Goal: Transaction & Acquisition: Purchase product/service

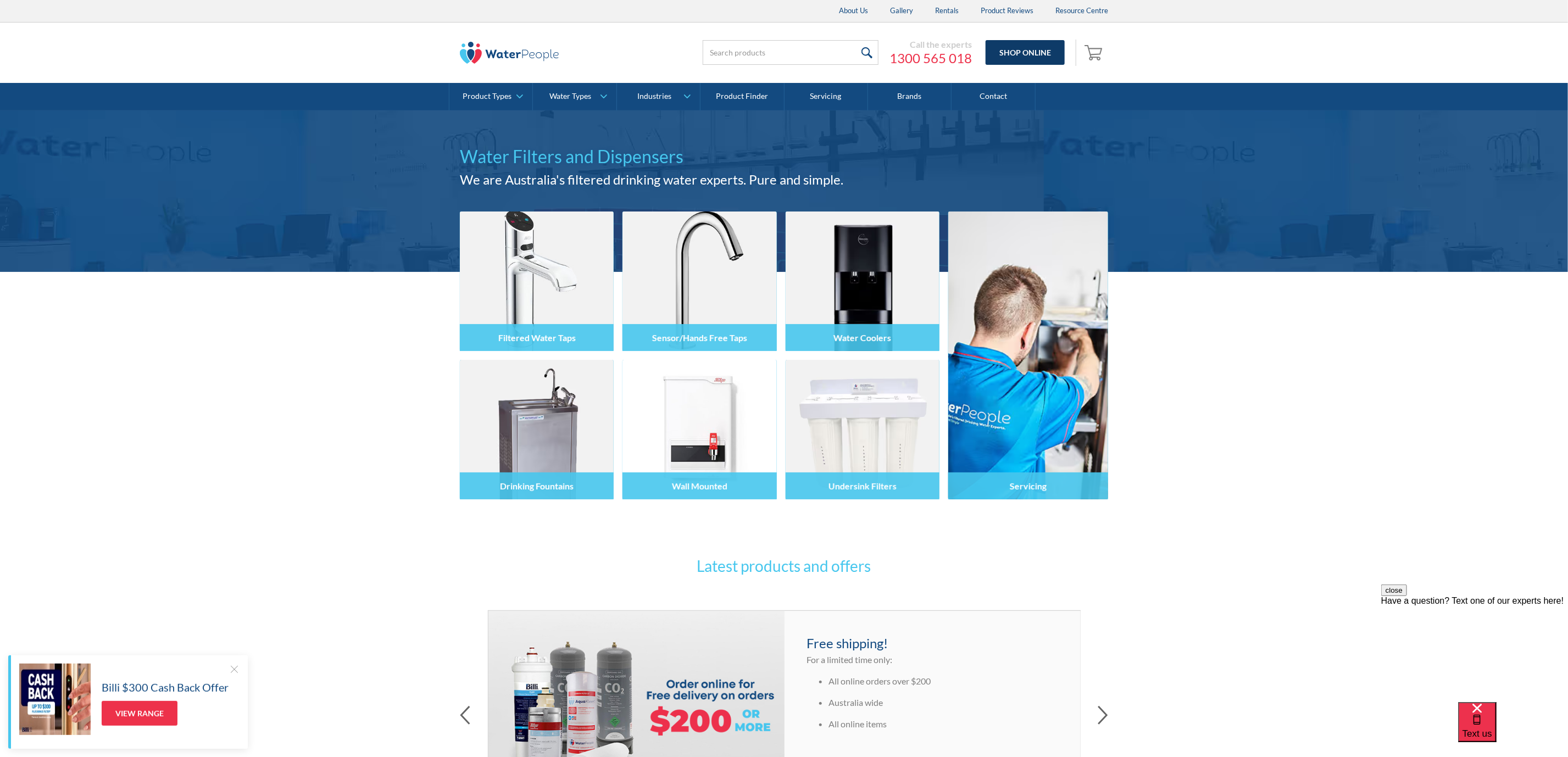
click at [1012, 49] on link "Shop Online" at bounding box center [1024, 52] width 79 height 25
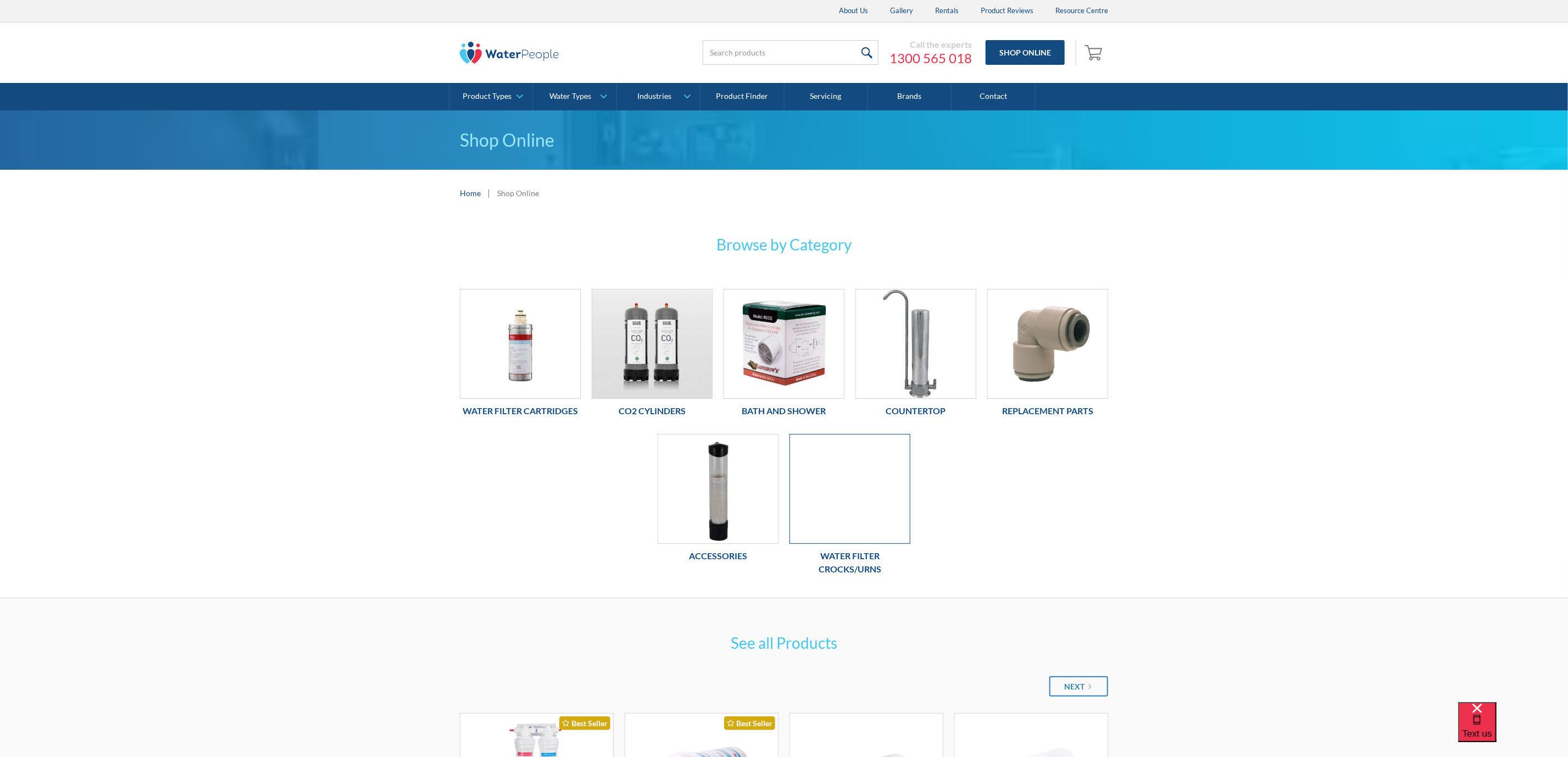
click at [849, 492] on div at bounding box center [850, 488] width 121 height 110
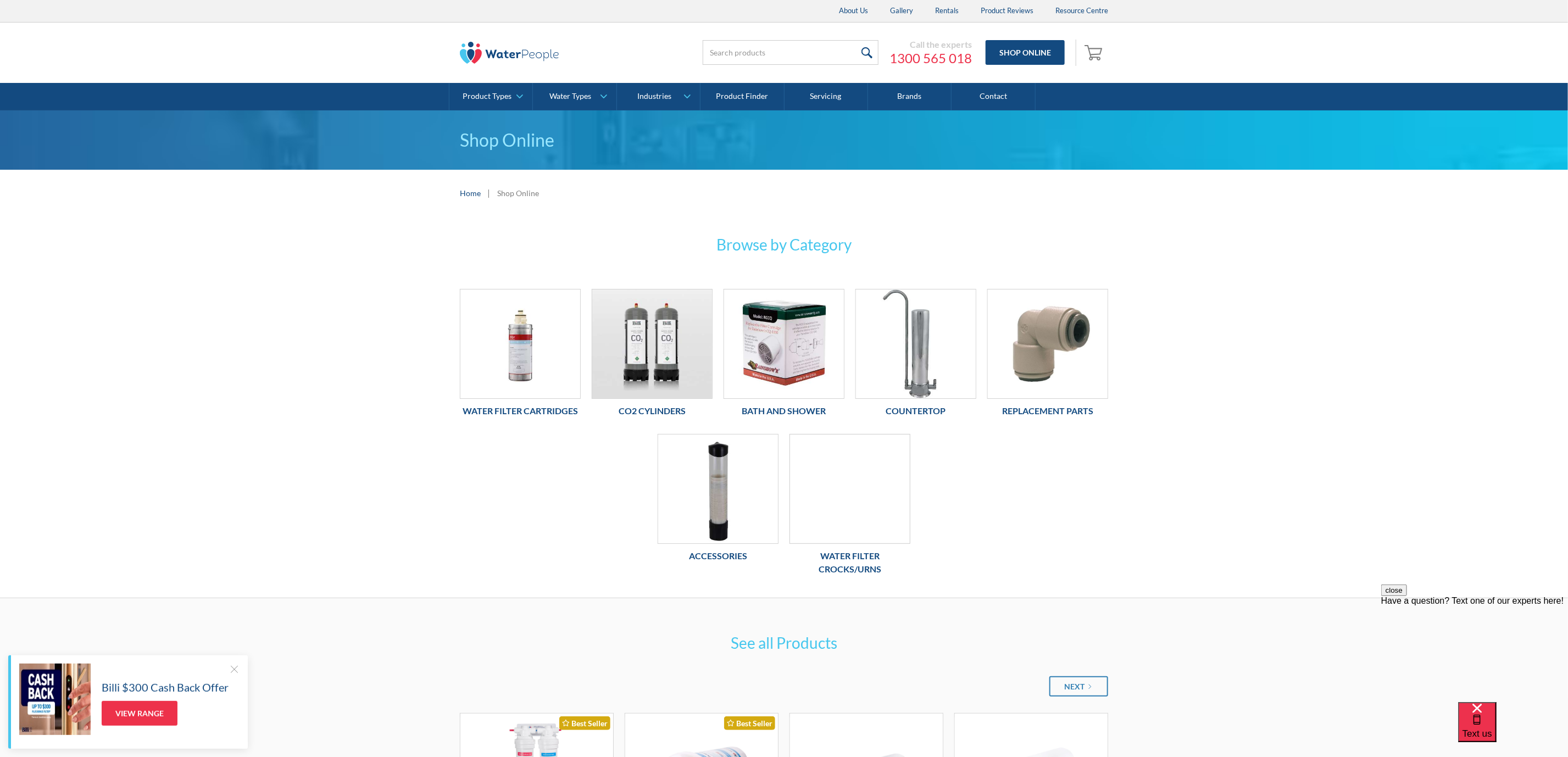
click at [1407, 595] on button "close" at bounding box center [1393, 589] width 26 height 12
click at [1086, 7] on link "Resource Centre" at bounding box center [1081, 11] width 74 height 22
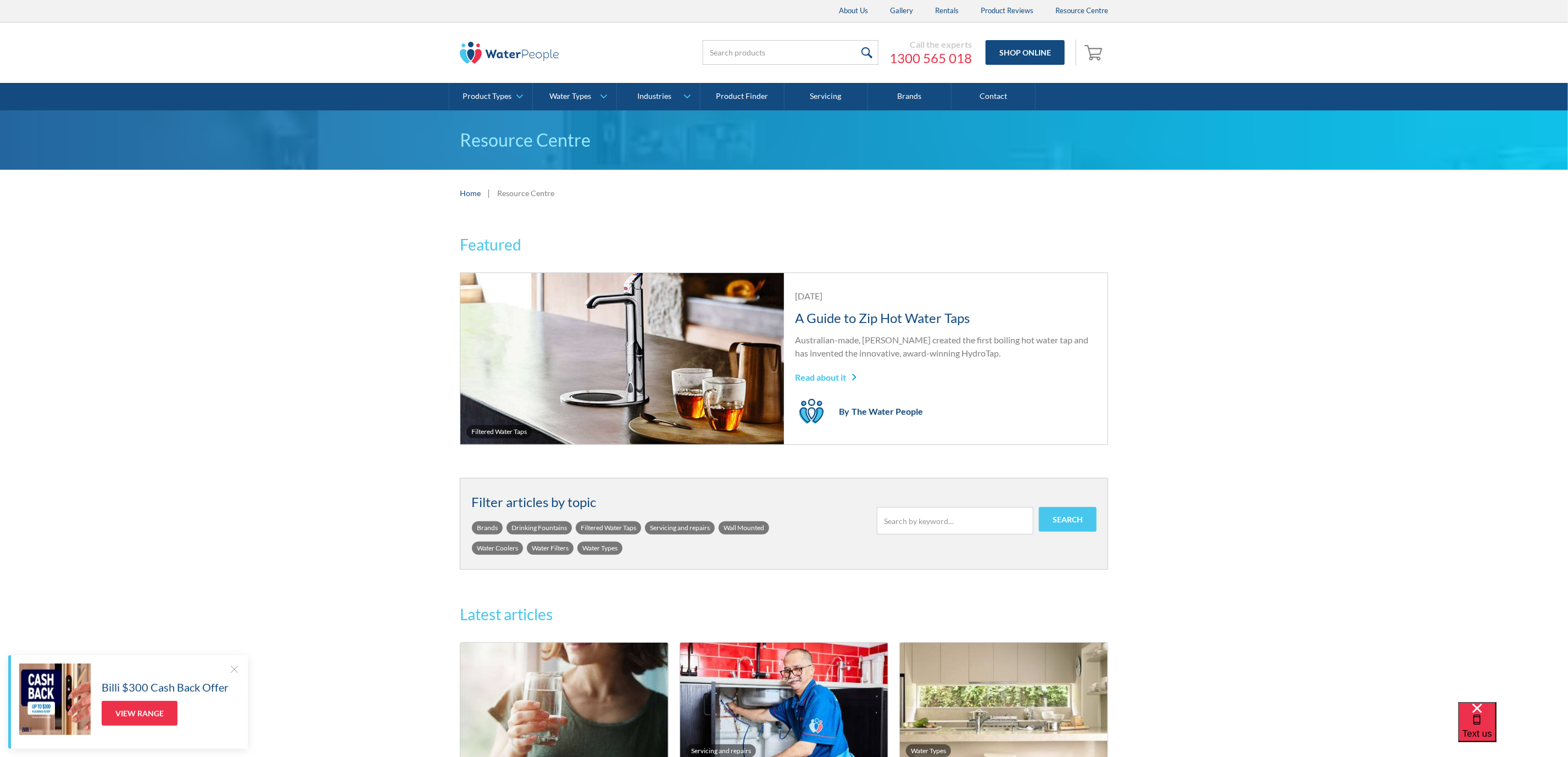
click at [897, 14] on link "Gallery" at bounding box center [901, 11] width 45 height 22
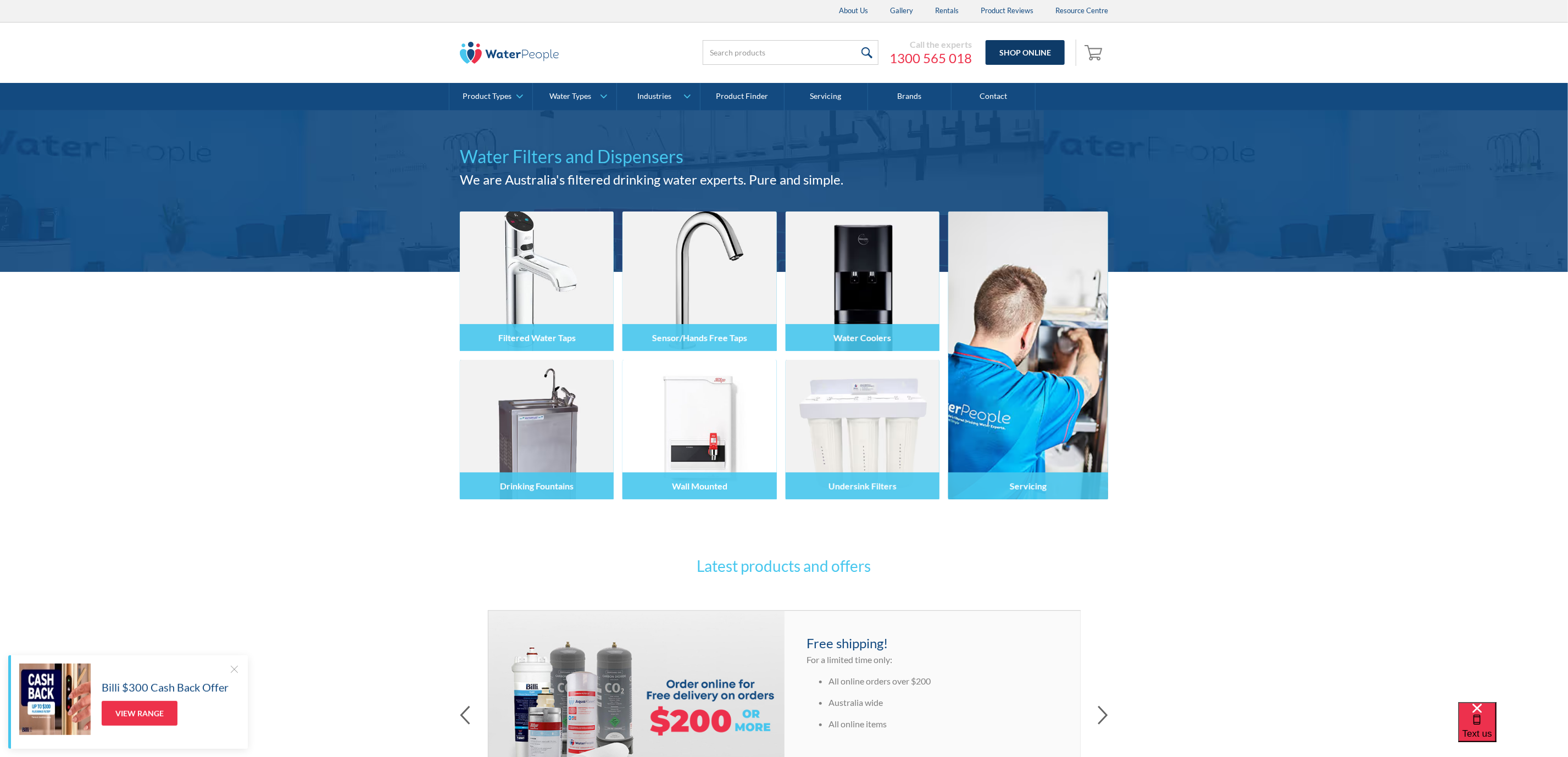
click at [1022, 43] on link "Shop Online" at bounding box center [1024, 52] width 79 height 25
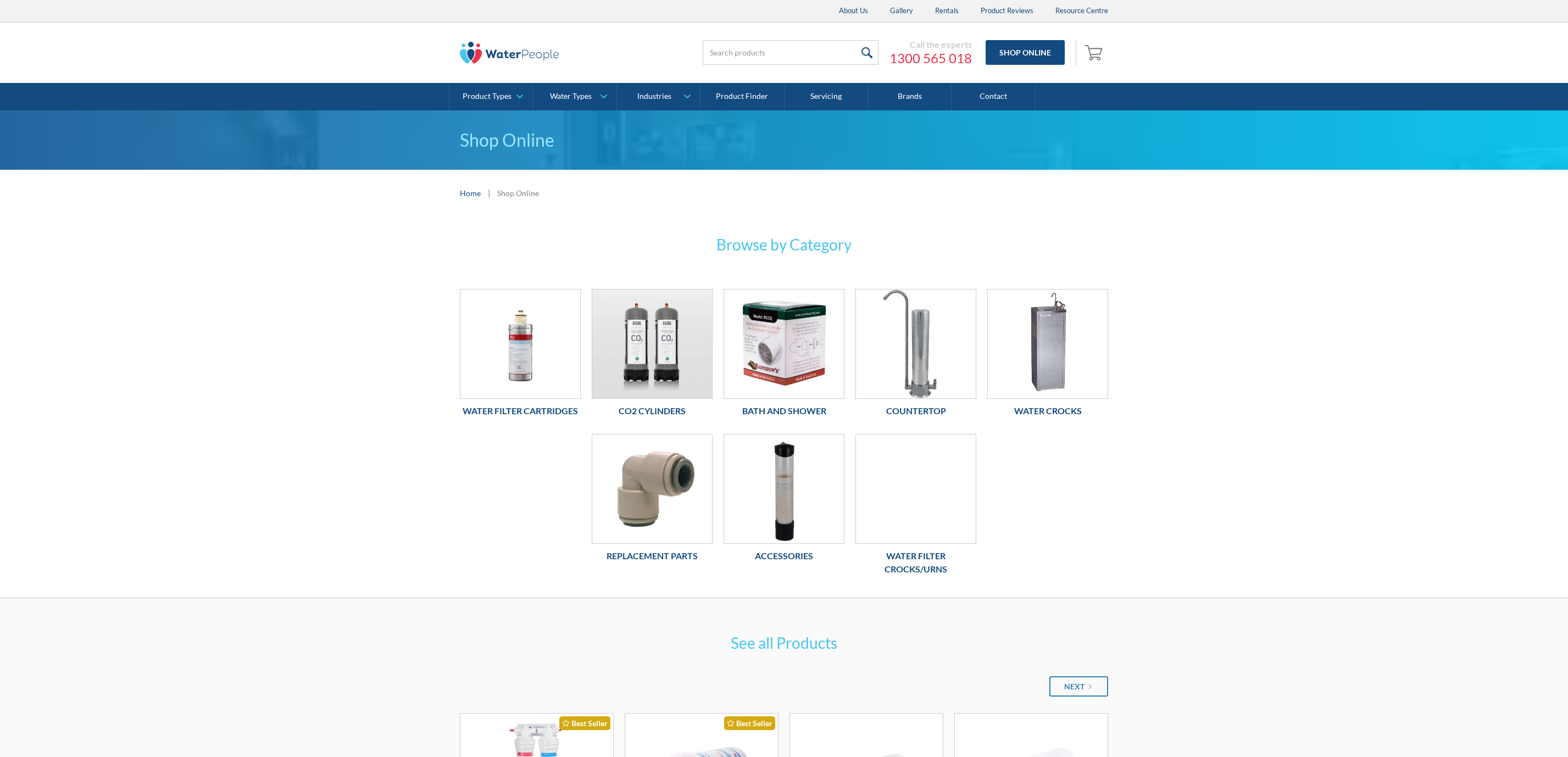
click at [930, 490] on div at bounding box center [916, 488] width 121 height 110
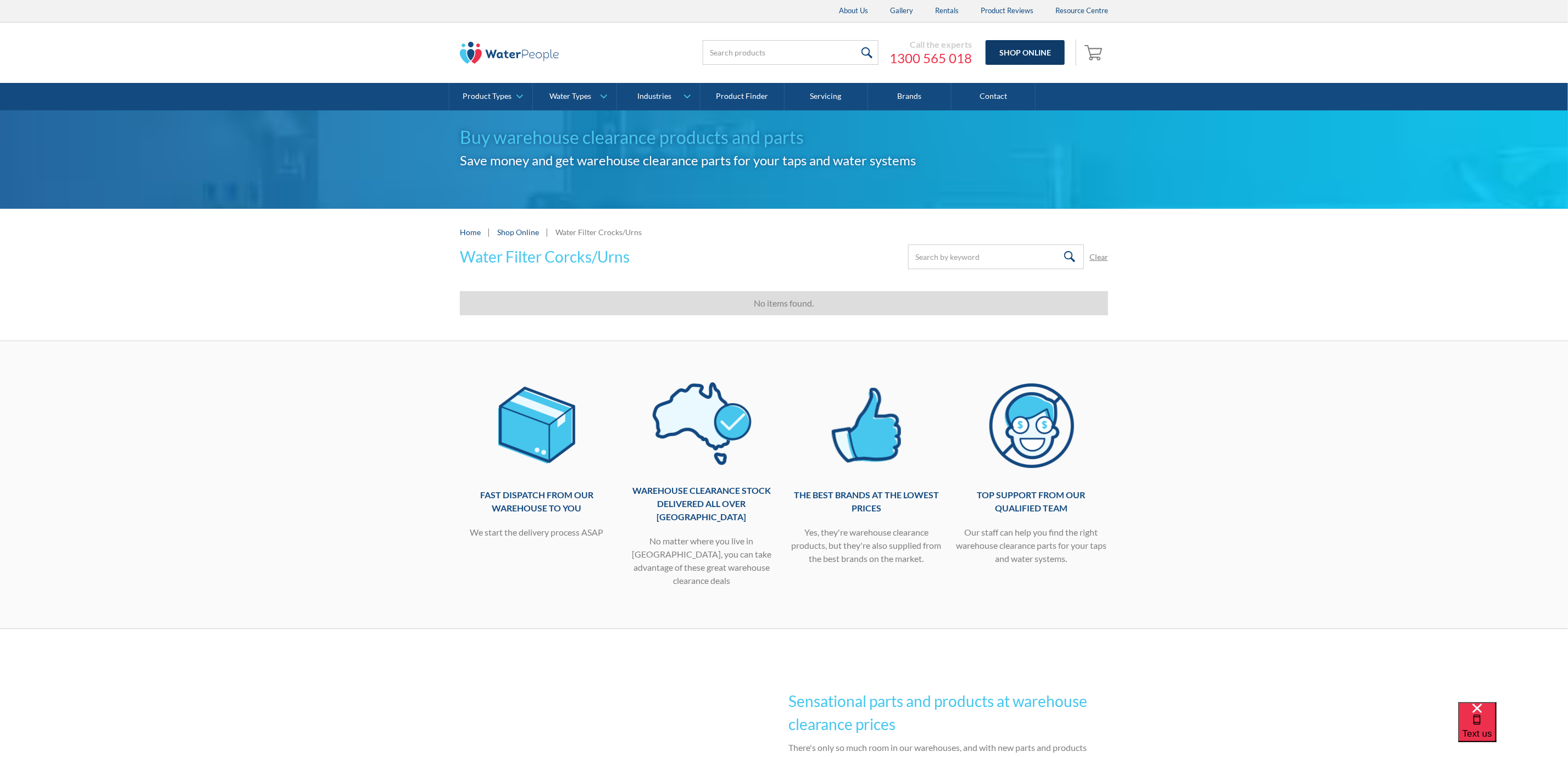
click at [1004, 54] on link "Shop Online" at bounding box center [1024, 52] width 79 height 25
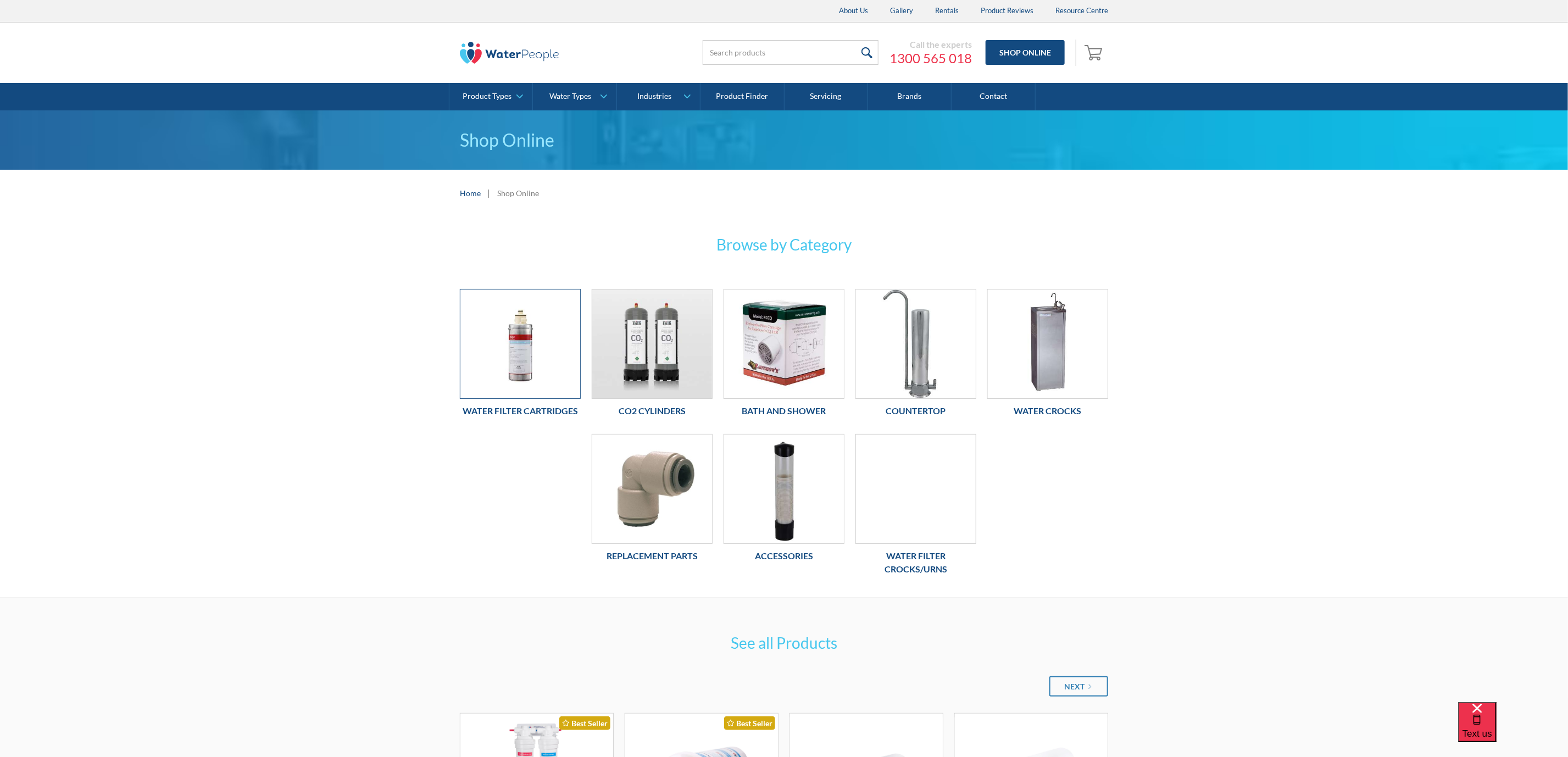
click at [515, 345] on img at bounding box center [520, 344] width 120 height 109
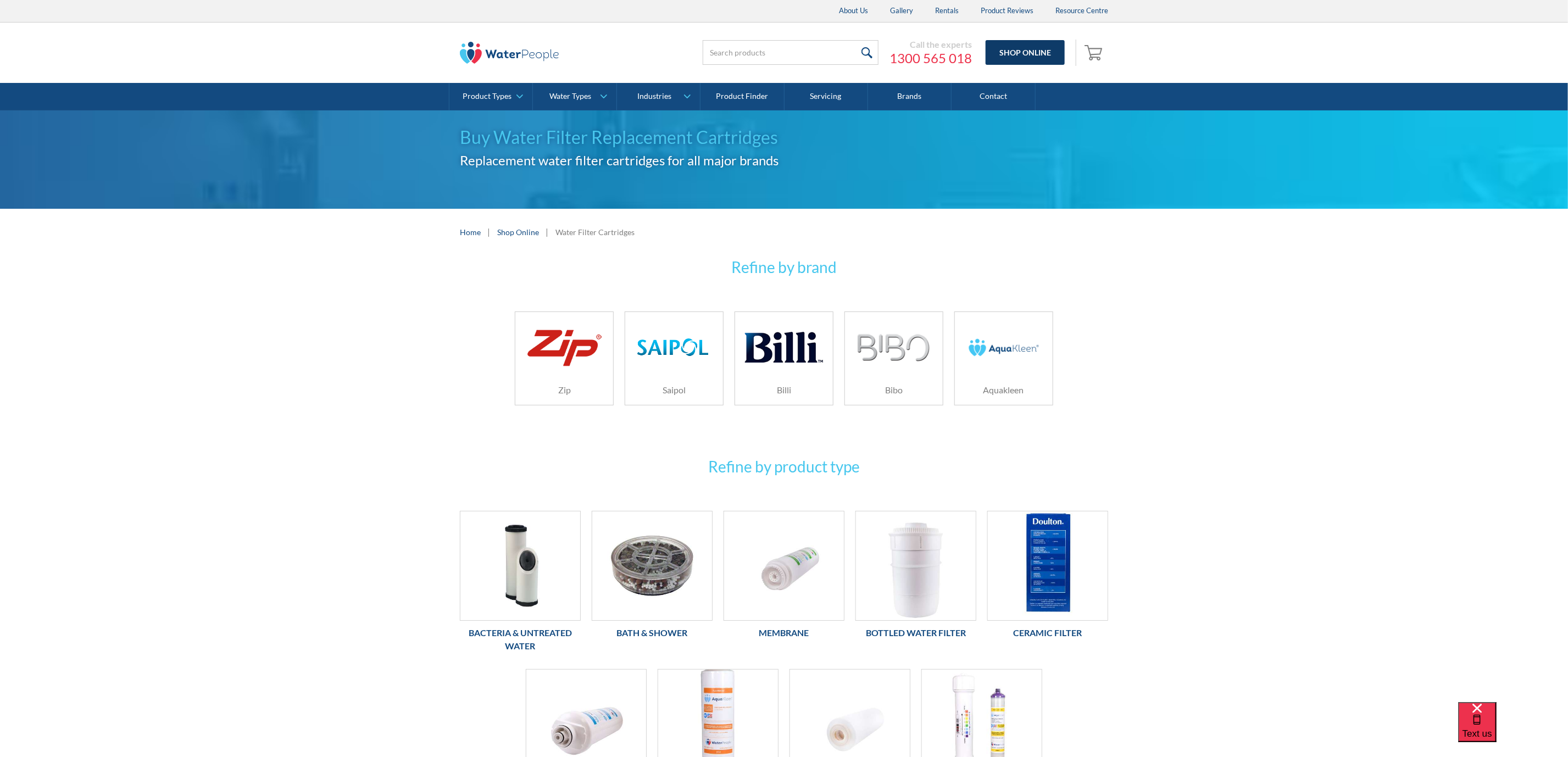
click at [1029, 49] on link "Shop Online" at bounding box center [1024, 52] width 79 height 25
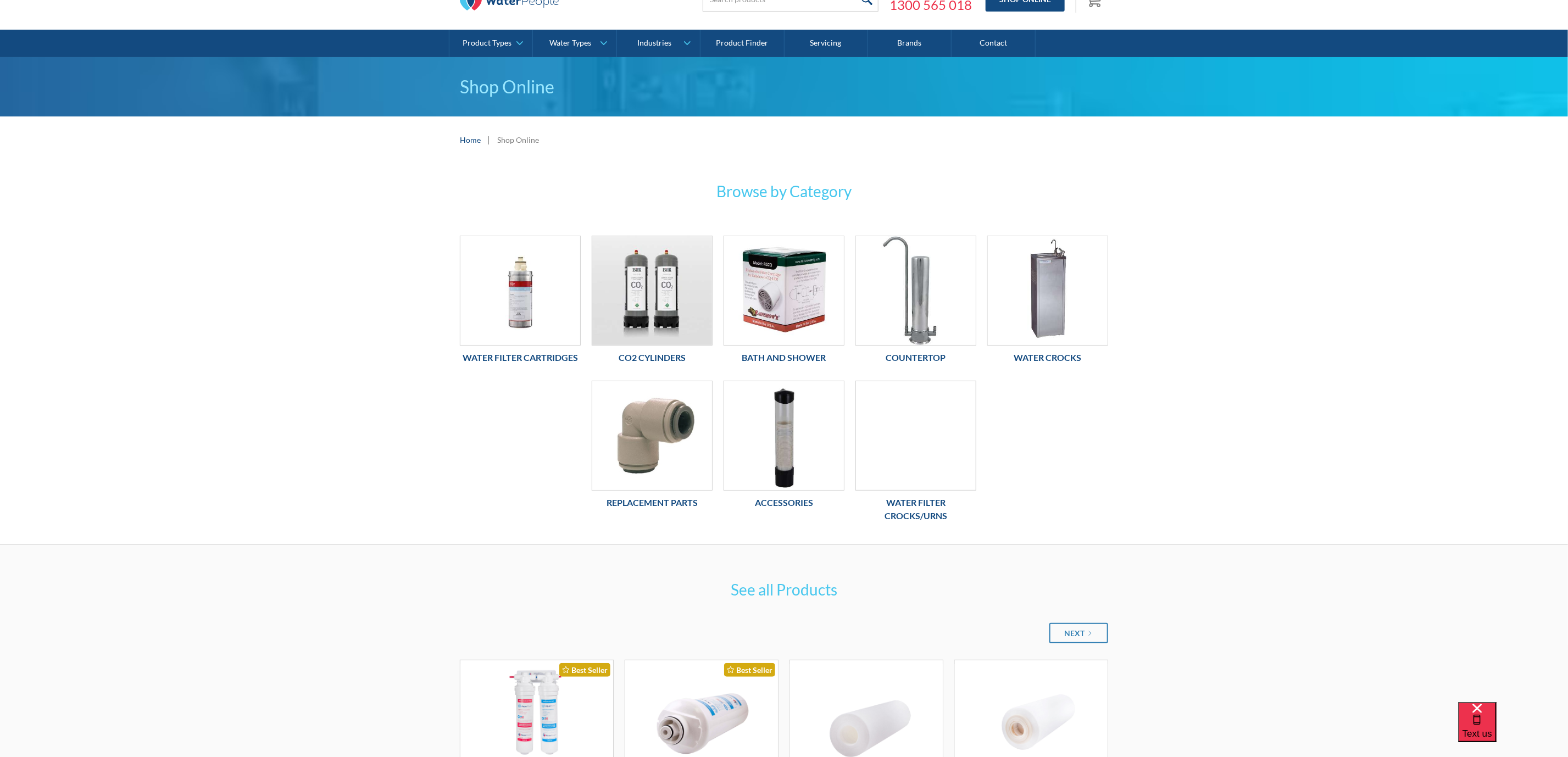
scroll to position [82, 0]
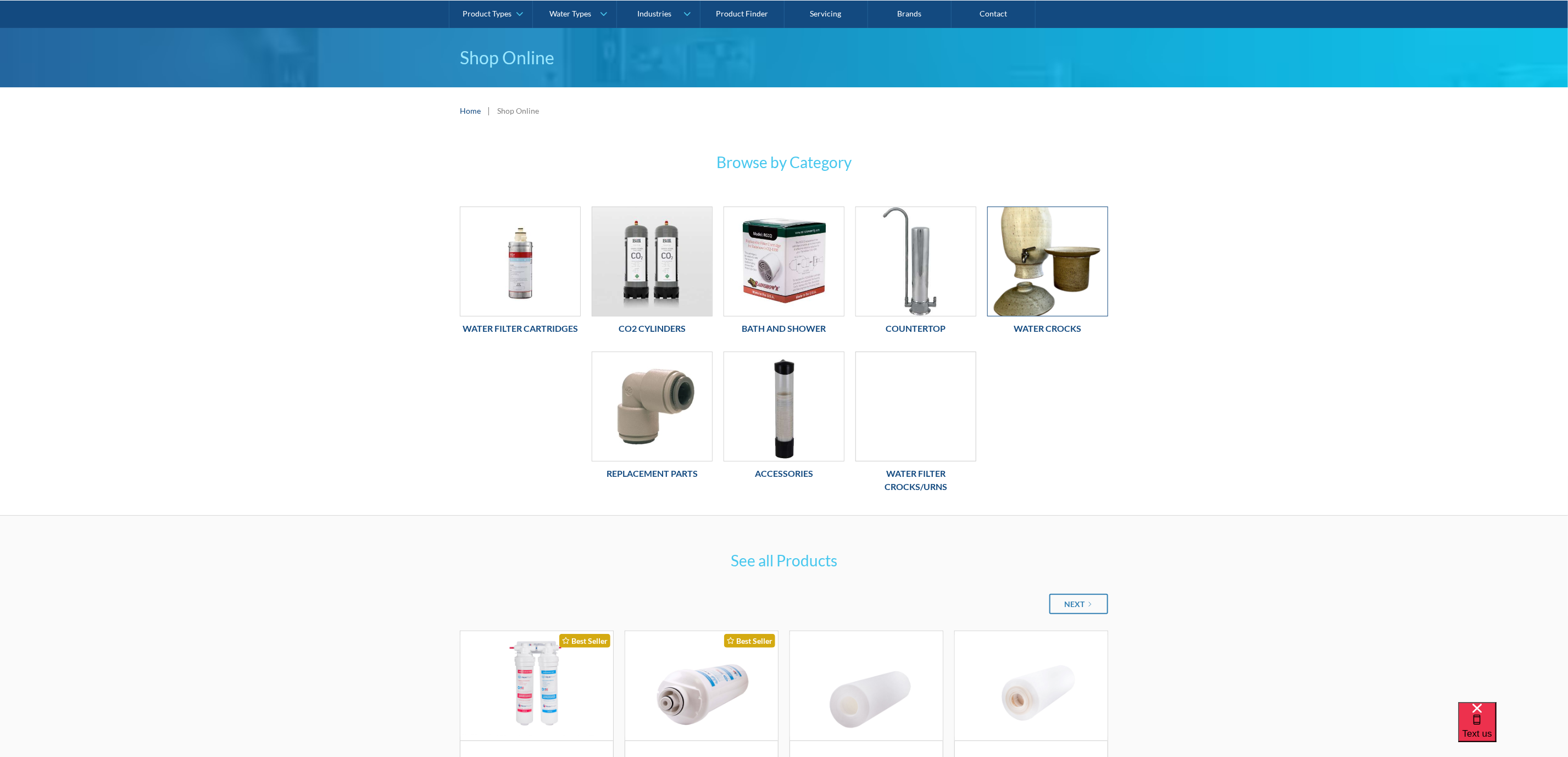
click at [1026, 267] on img at bounding box center [1047, 261] width 120 height 109
click at [1075, 284] on img at bounding box center [1047, 261] width 120 height 109
click at [894, 294] on img at bounding box center [916, 261] width 120 height 109
click at [897, 382] on div at bounding box center [916, 406] width 121 height 110
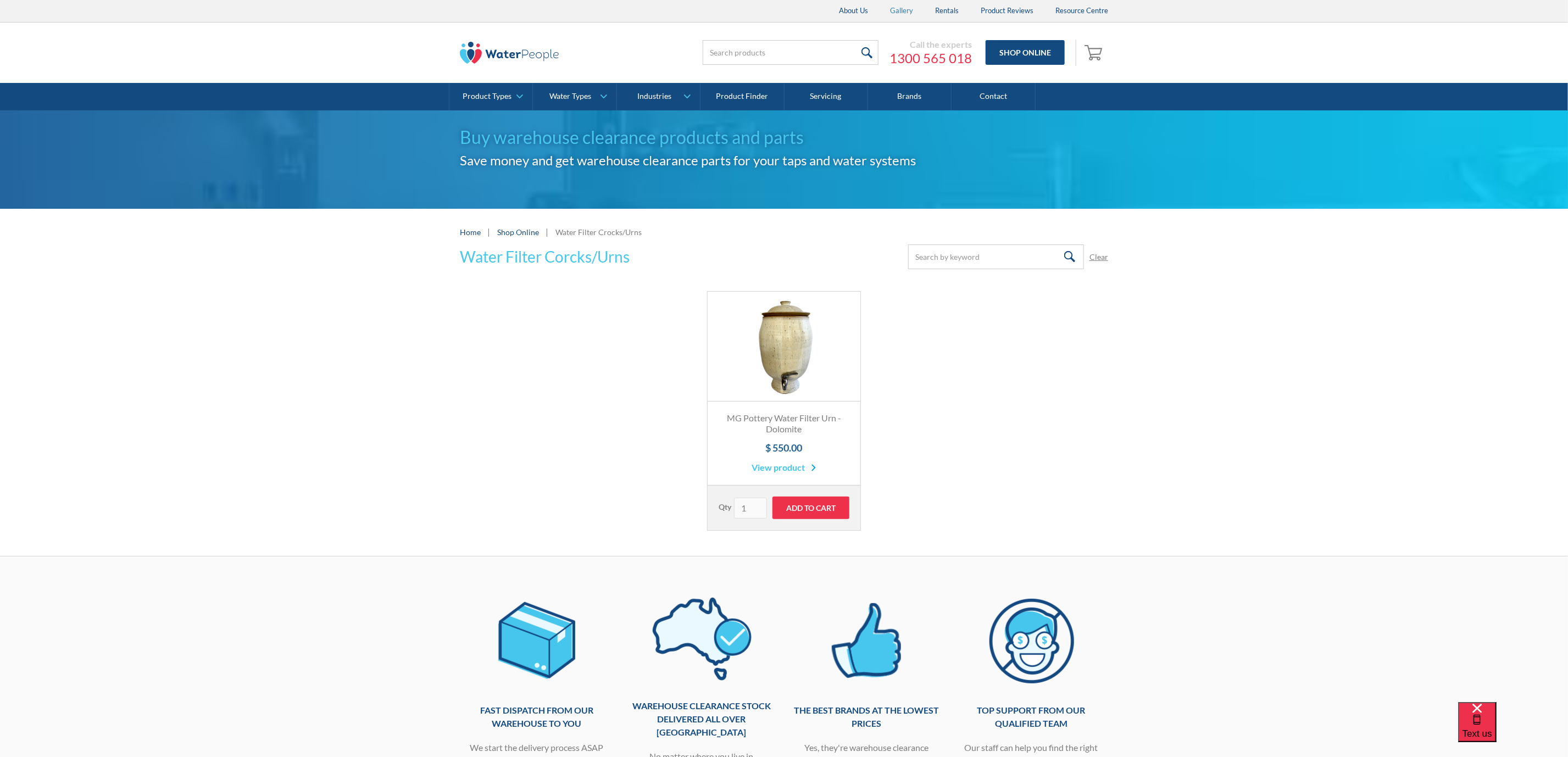
click at [907, 9] on link "Gallery" at bounding box center [901, 11] width 45 height 22
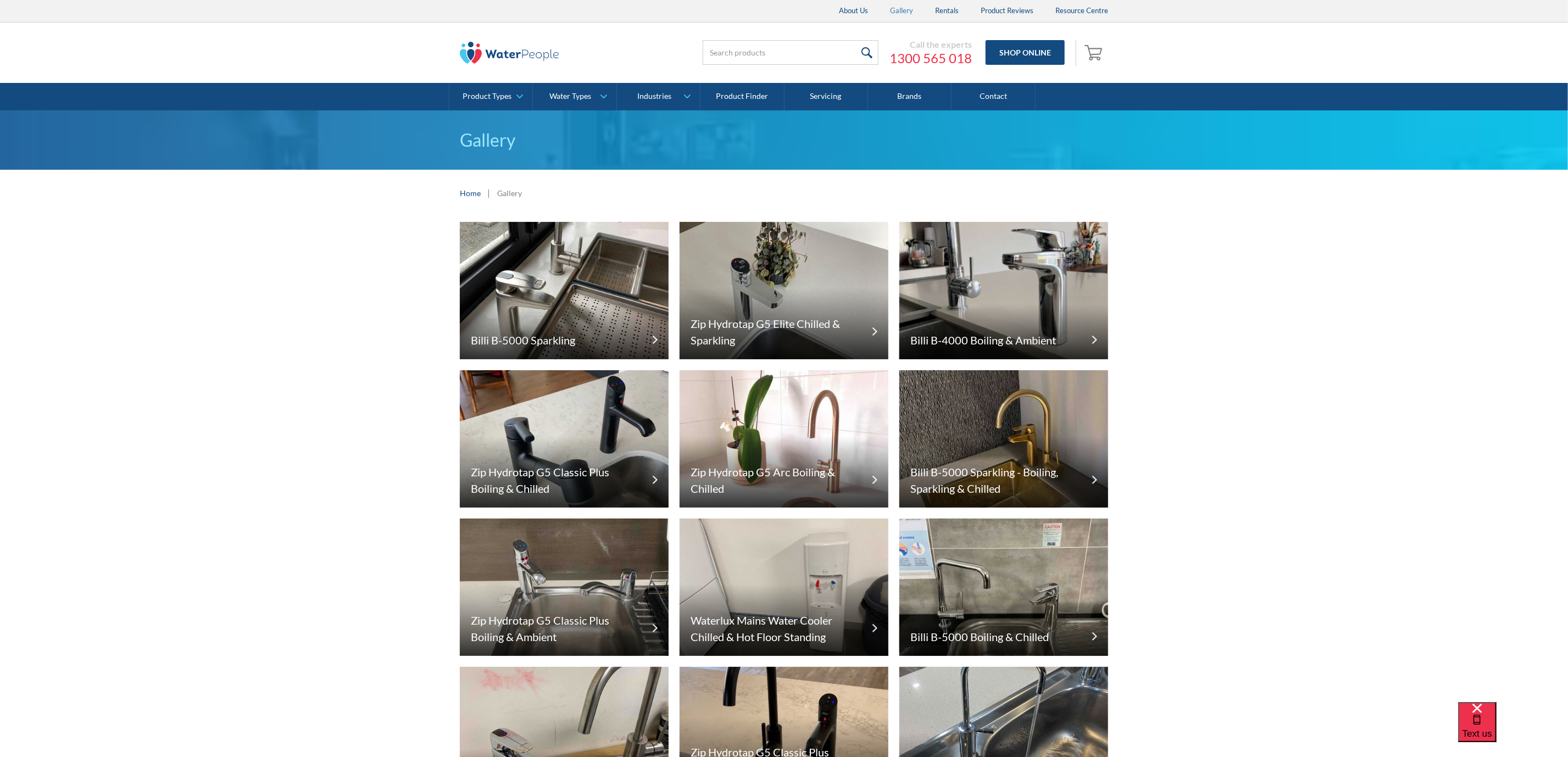
click at [901, 12] on link "Gallery" at bounding box center [901, 11] width 45 height 22
click at [1028, 274] on img at bounding box center [1003, 290] width 209 height 137
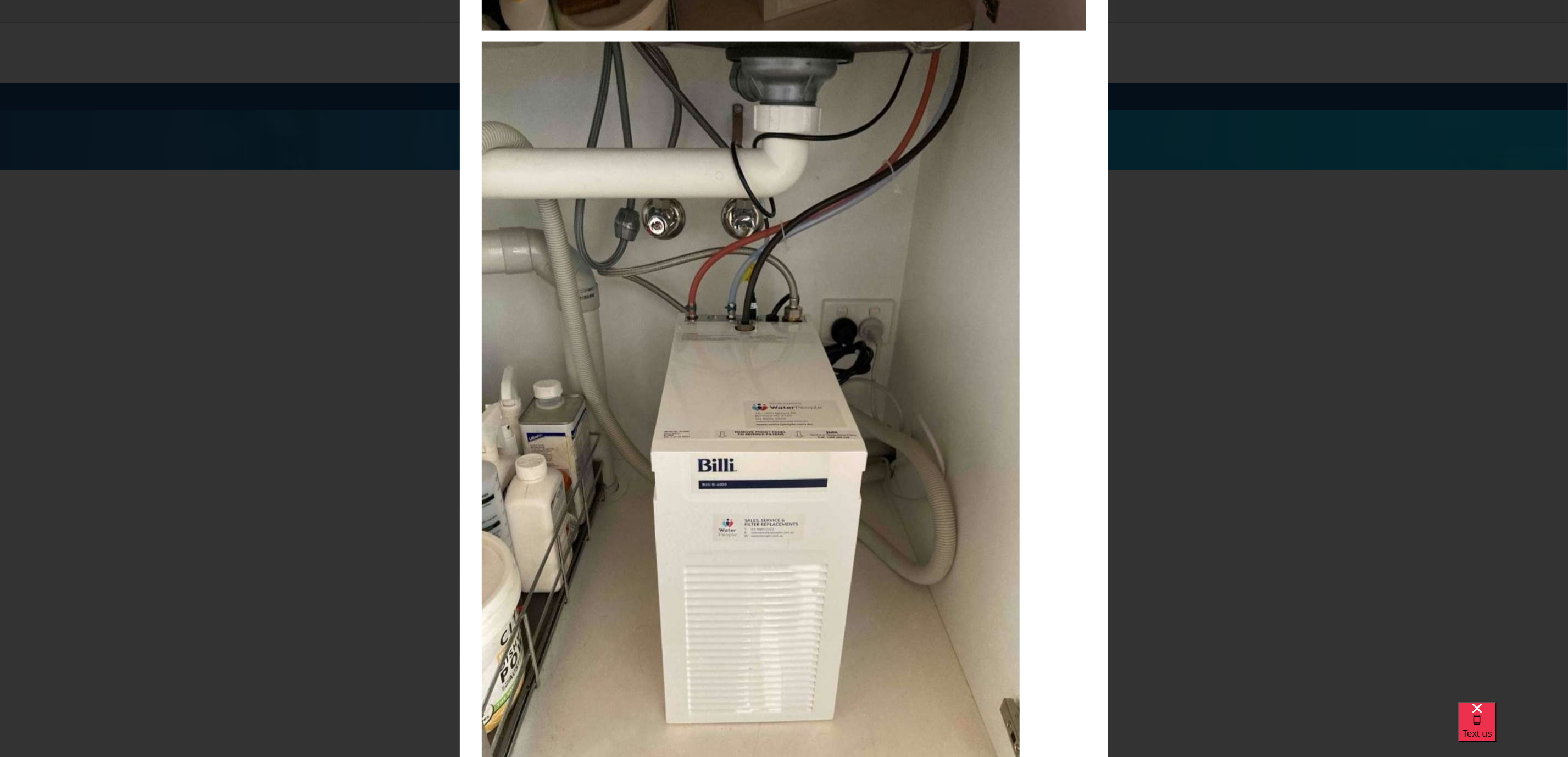
scroll to position [4470, 0]
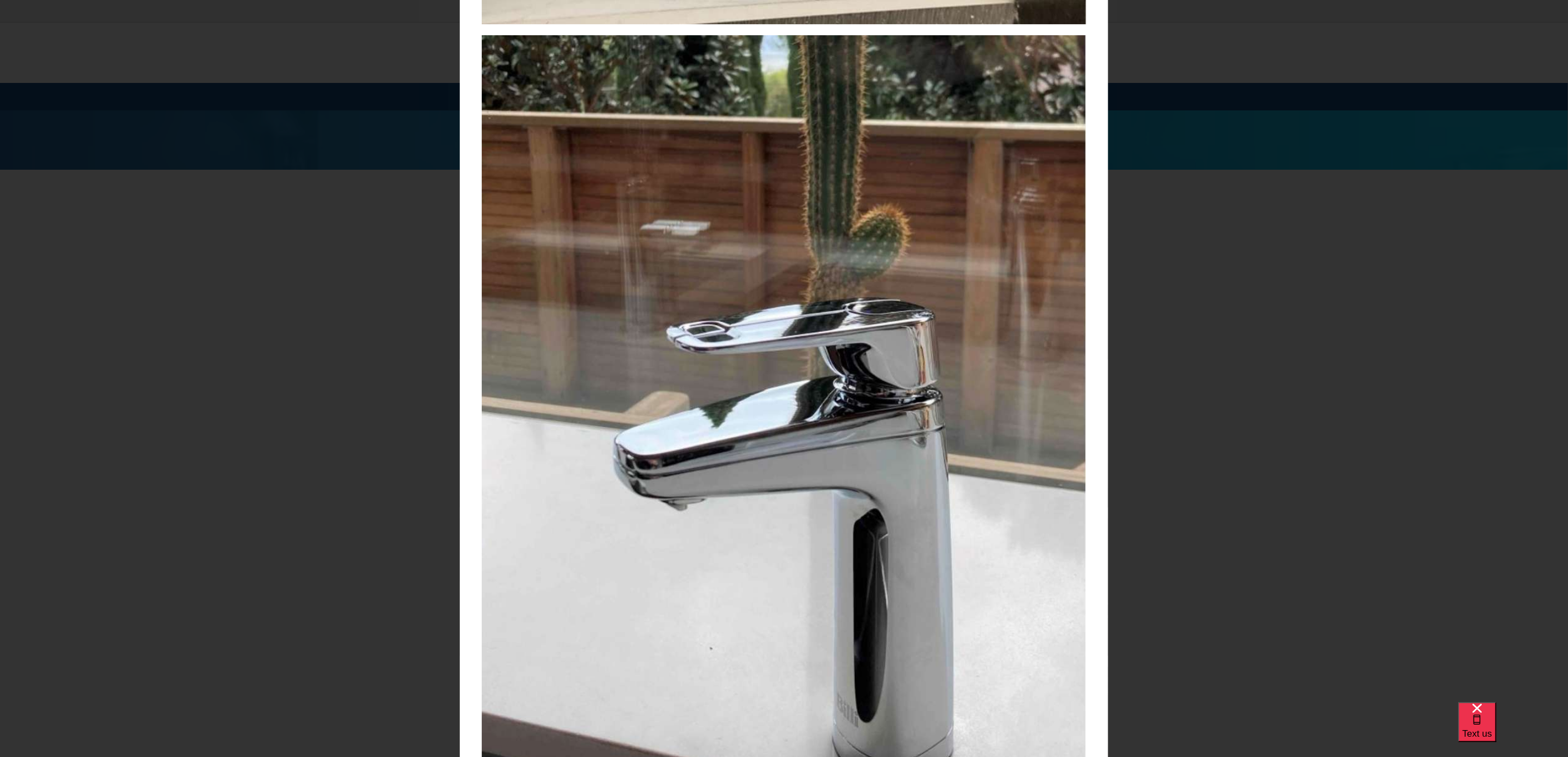
scroll to position [2641, 0]
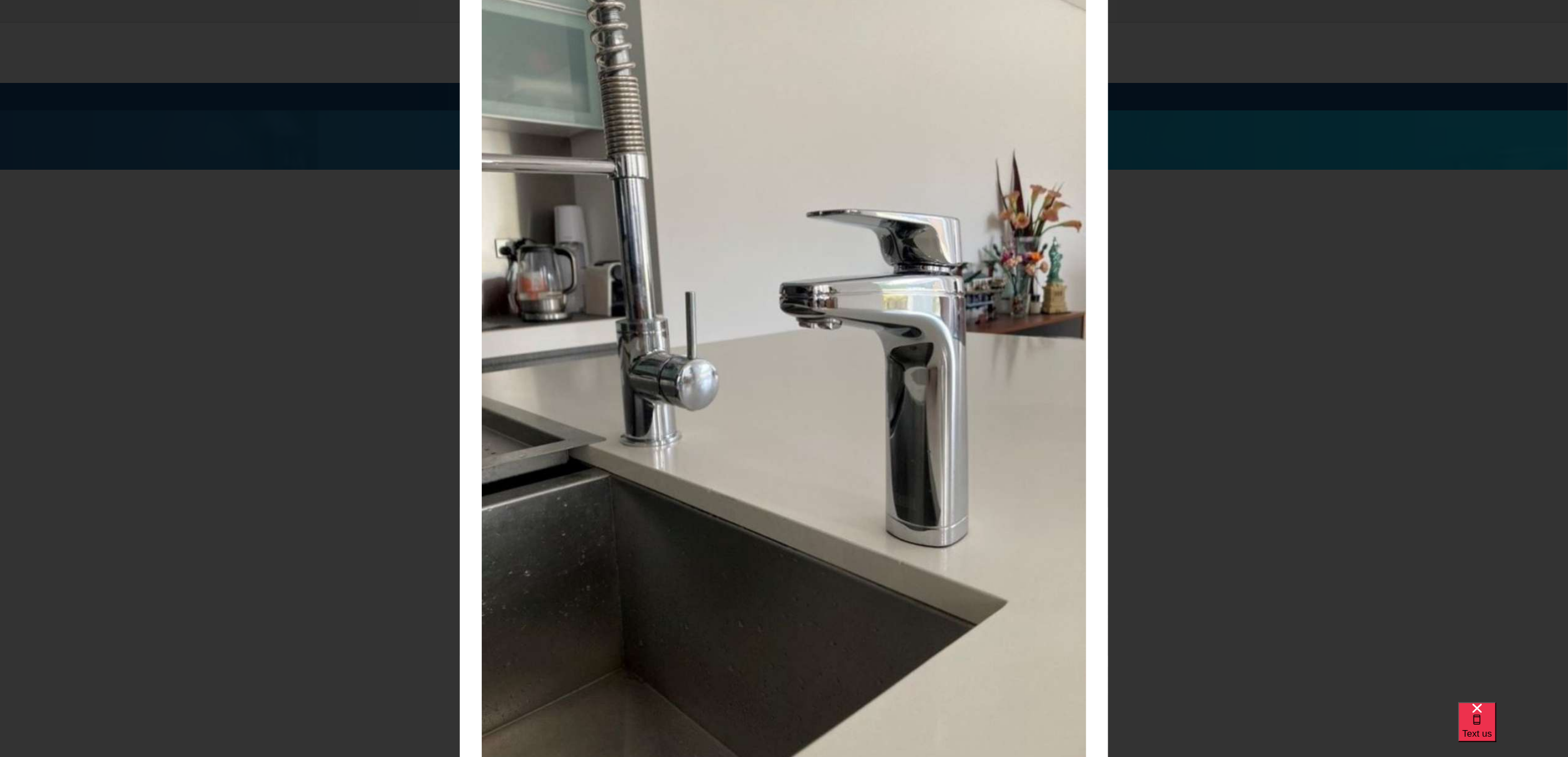
scroll to position [0, 0]
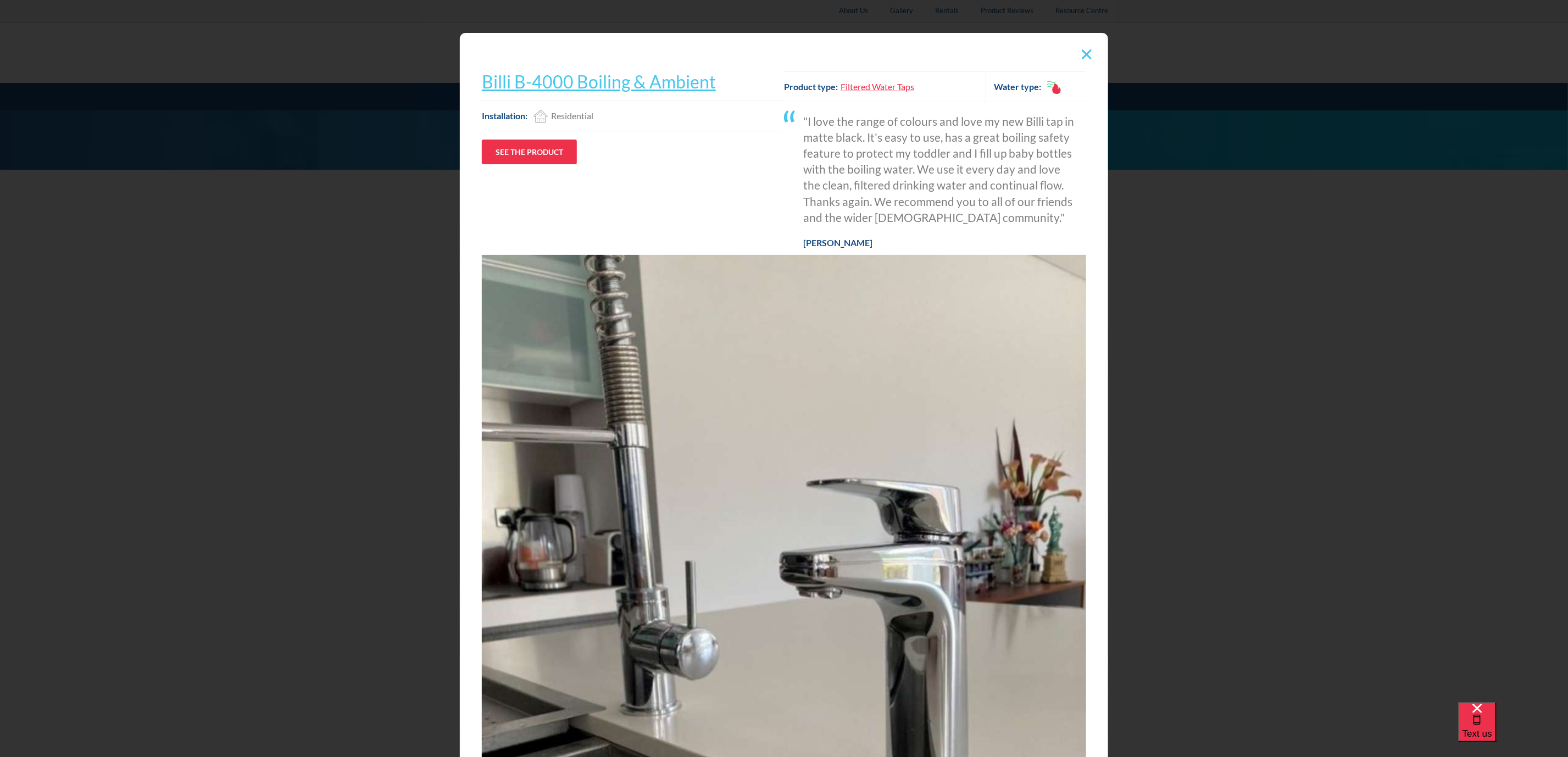
click at [1085, 48] on div at bounding box center [1086, 54] width 21 height 21
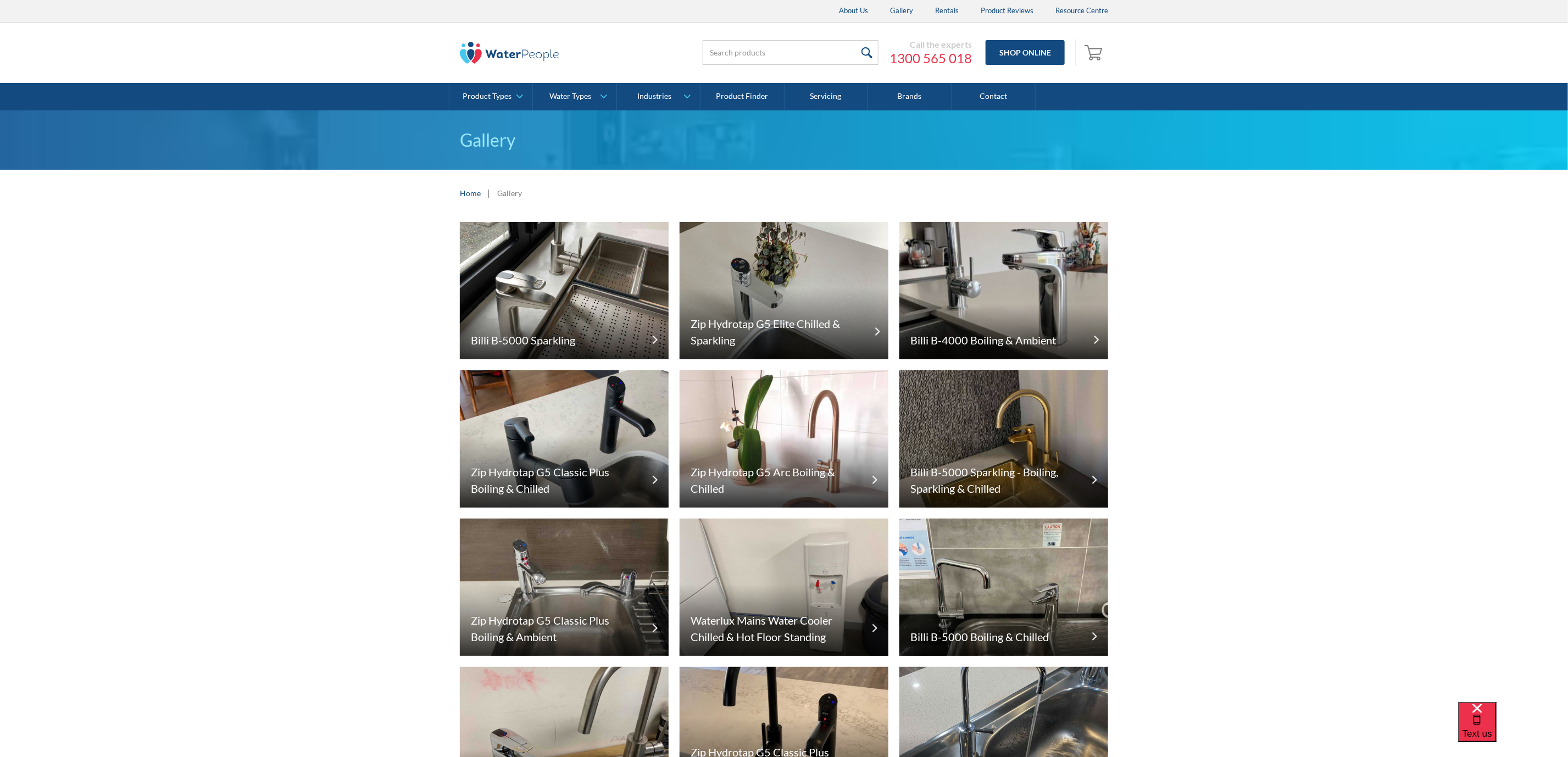
click at [993, 288] on img at bounding box center [1003, 290] width 209 height 137
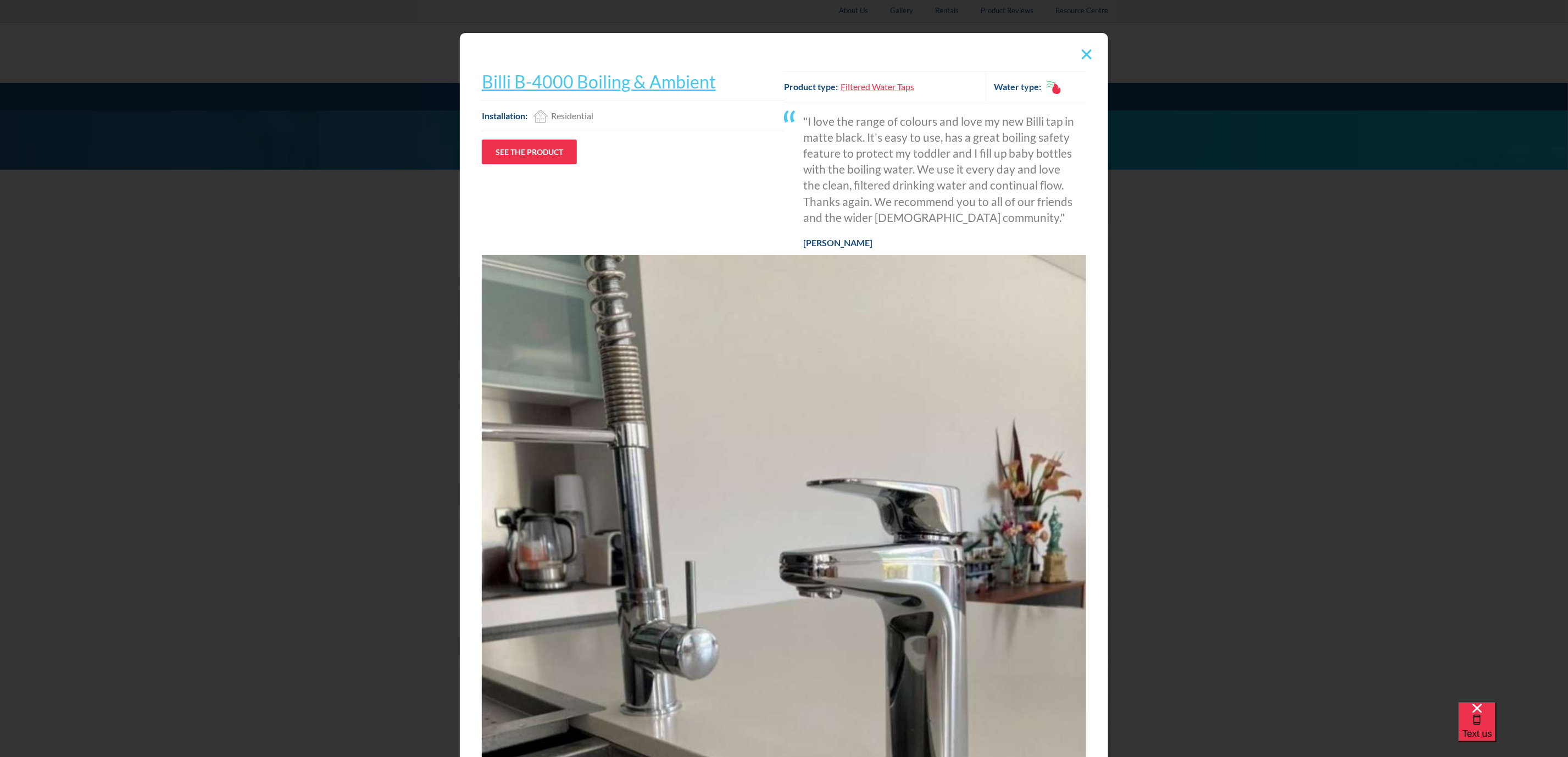
click at [886, 85] on link "Filtered Water Taps" at bounding box center [877, 86] width 74 height 13
click at [1082, 52] on img at bounding box center [1086, 54] width 10 height 10
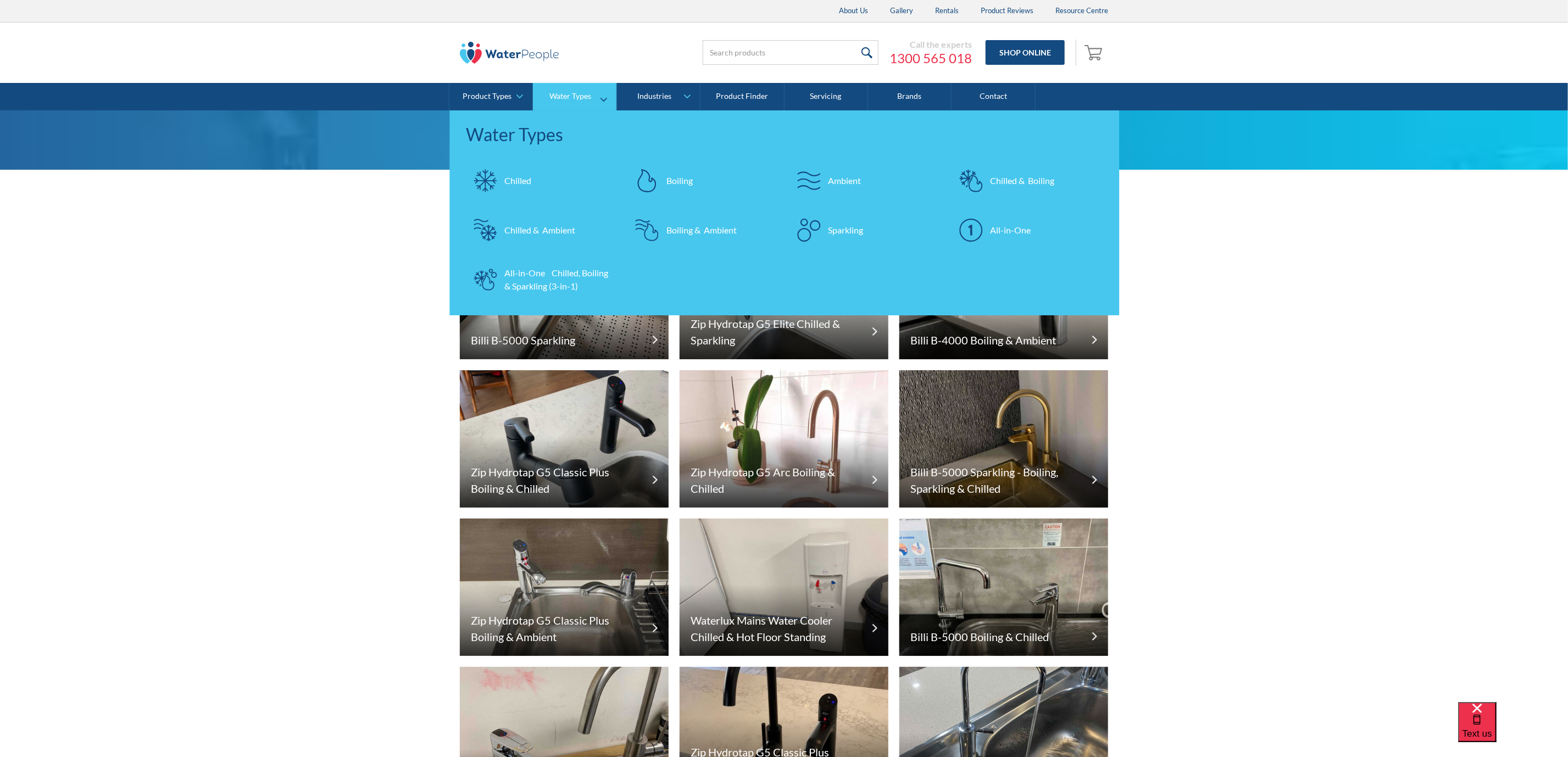
click at [1052, 182] on div "Chilled & Boiling" at bounding box center [1022, 180] width 64 height 13
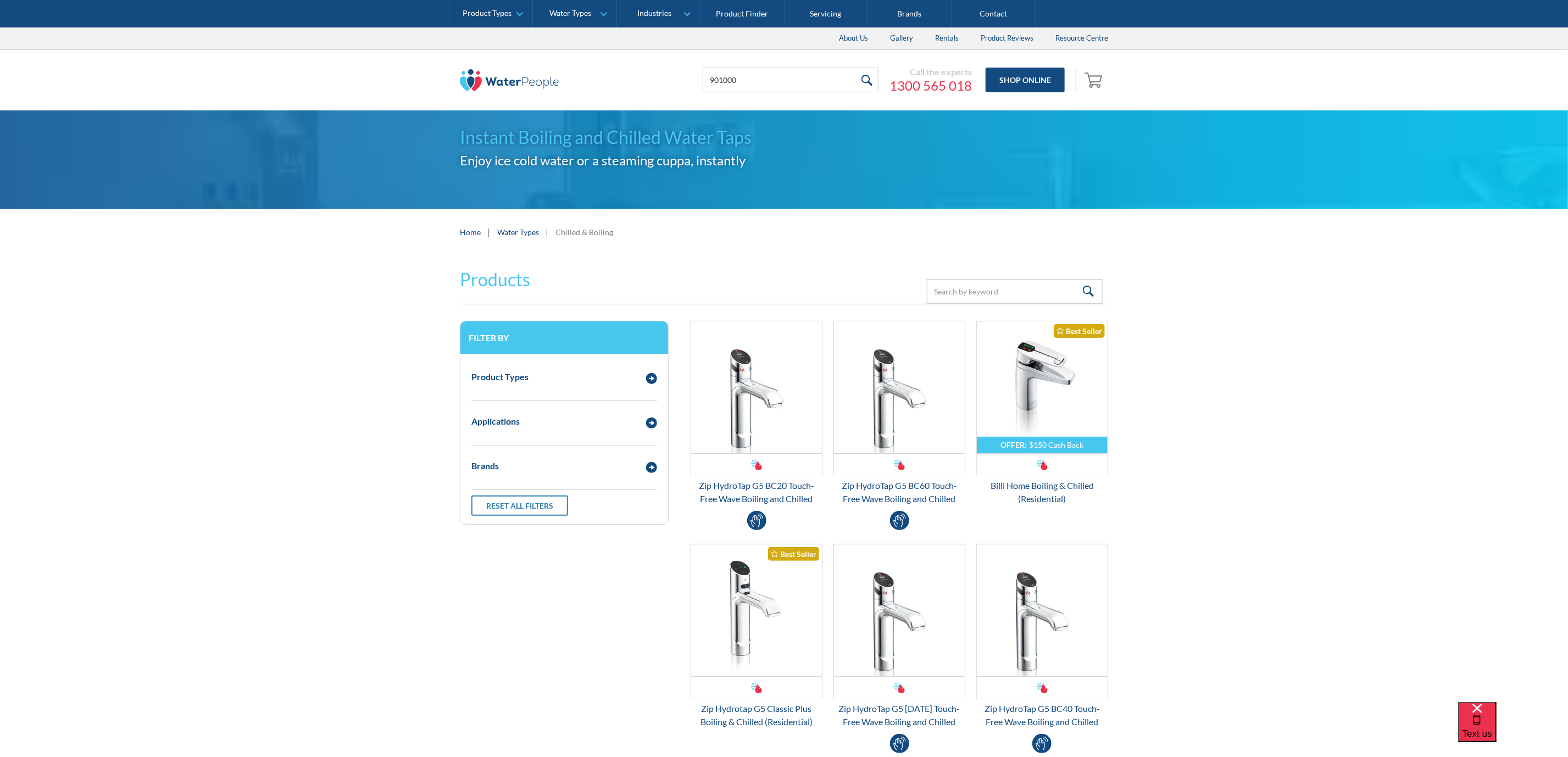
type input "901000"
click at [854, 67] on input "submit" at bounding box center [866, 80] width 23 height 25
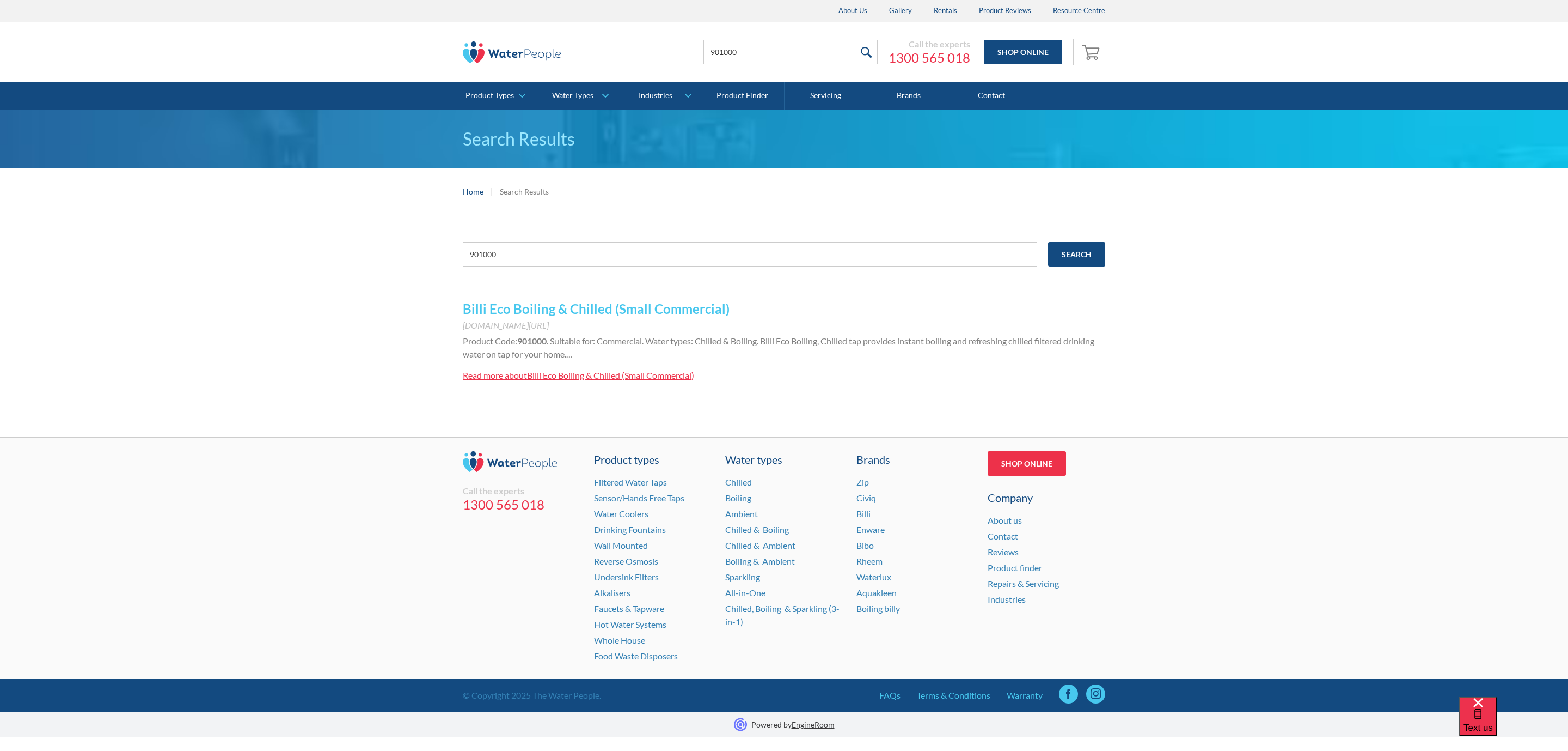
click at [599, 371] on div "Billi Eco Boiling & Chilled (Small Commercial)" at bounding box center [610, 374] width 167 height 10
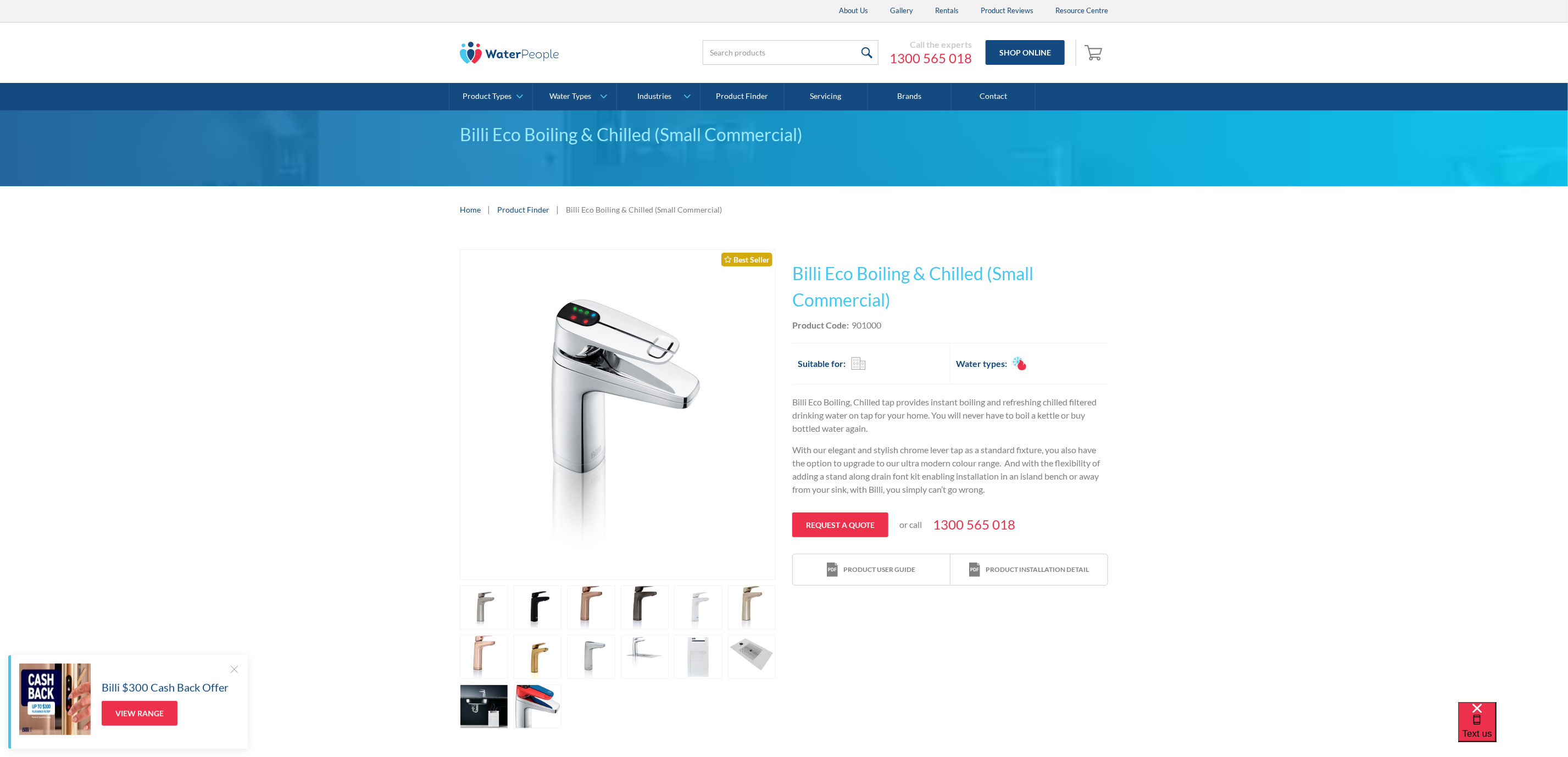
click at [1390, 262] on div "Play video Fits Most Brands Best Seller No items found. This tap design is incl…" at bounding box center [784, 488] width 1568 height 512
click at [1002, 50] on link "Shop Online" at bounding box center [1024, 52] width 79 height 25
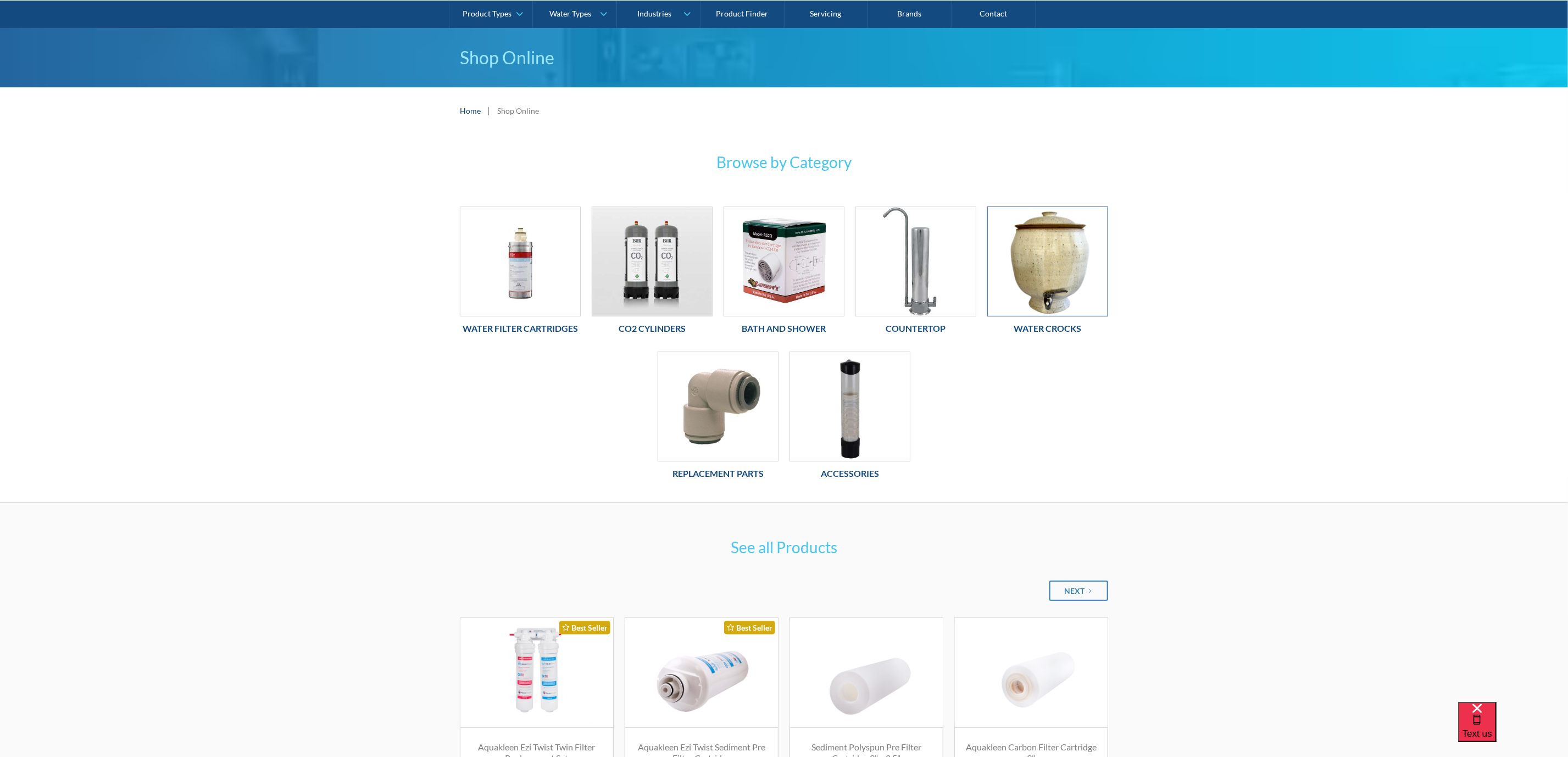
click at [1085, 279] on img at bounding box center [1047, 261] width 120 height 109
click at [1045, 294] on img at bounding box center [1047, 261] width 120 height 109
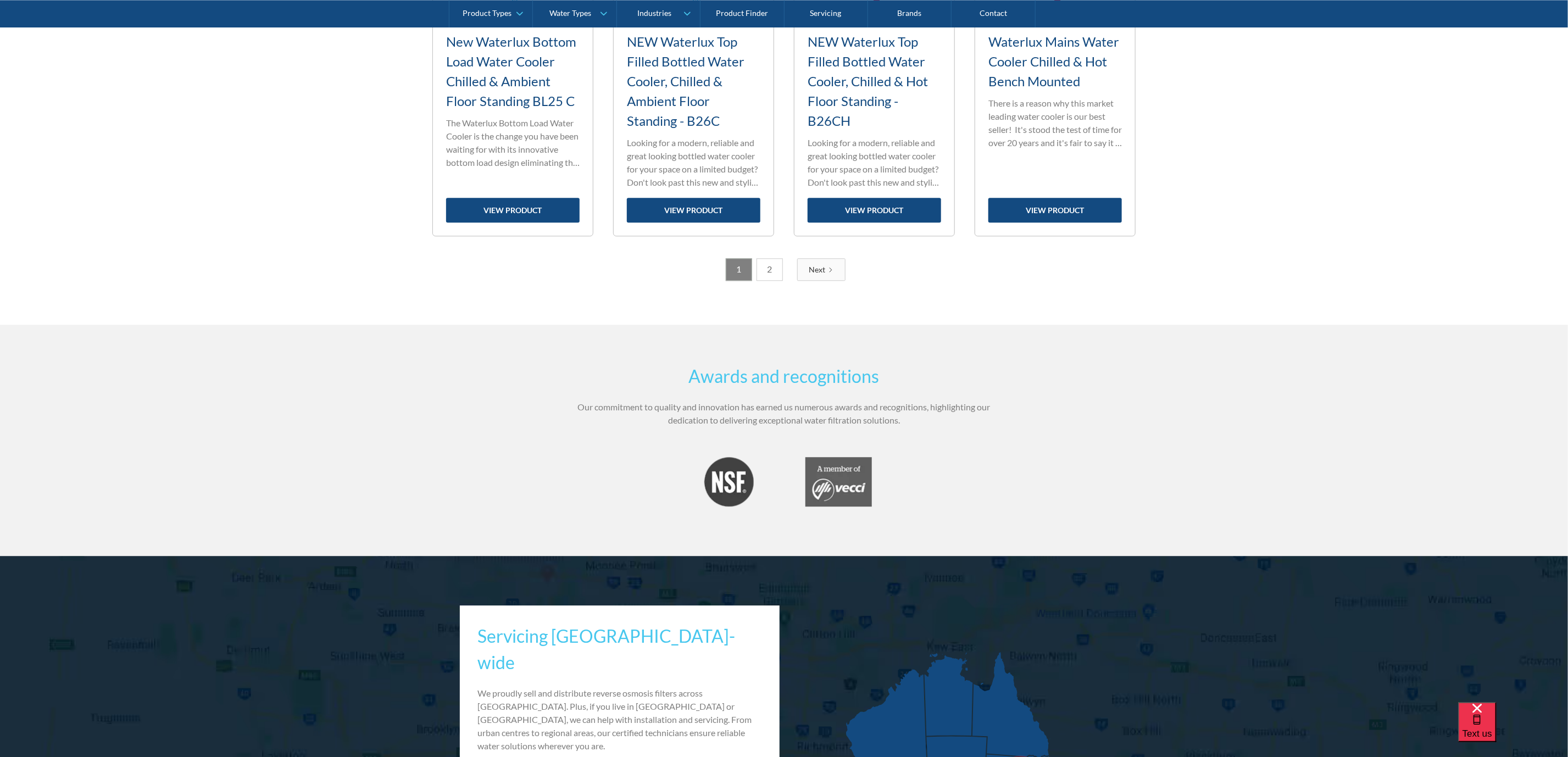
scroll to position [1649, 0]
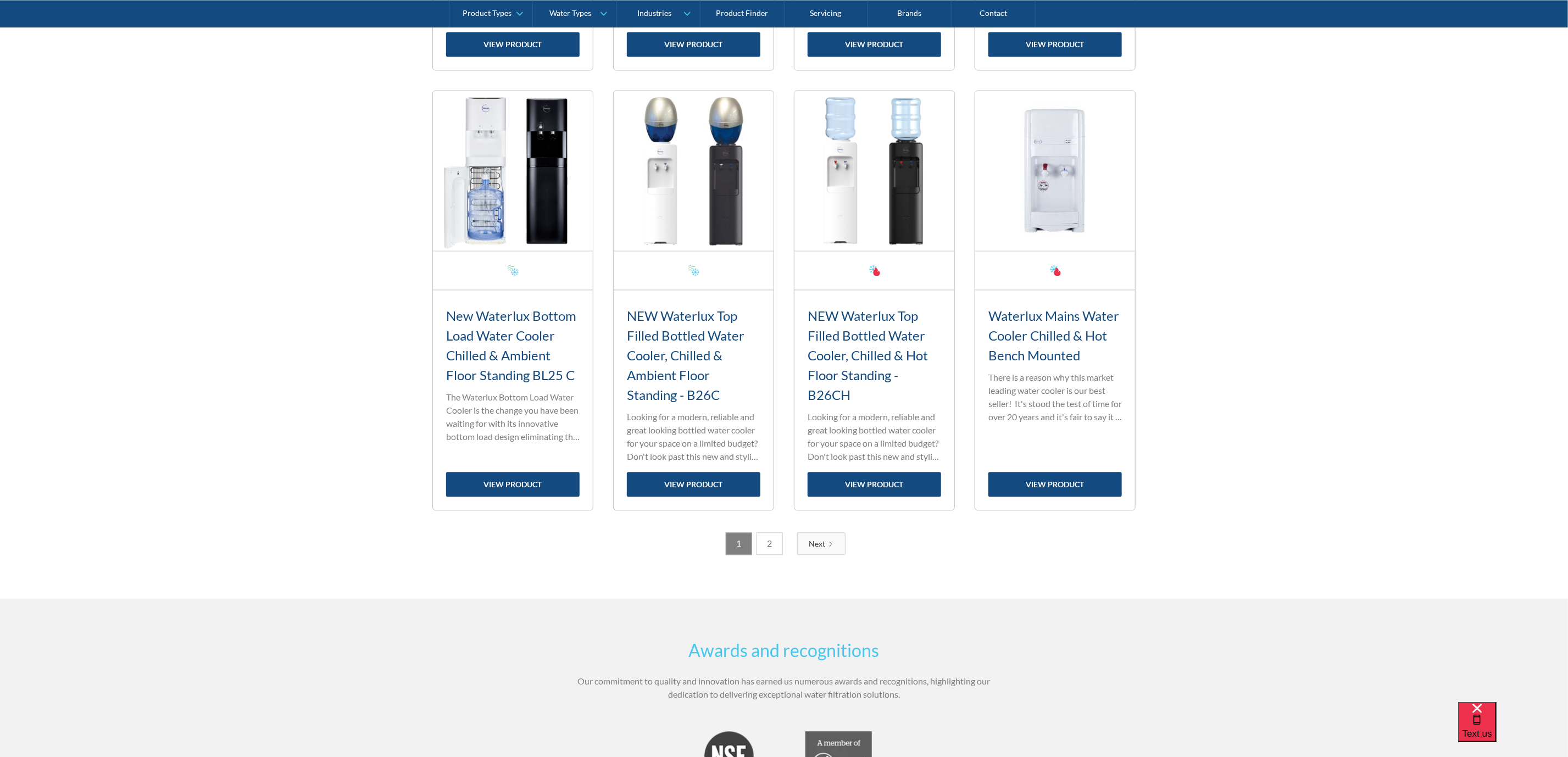
click at [767, 553] on link "2" at bounding box center [770, 543] width 27 height 23
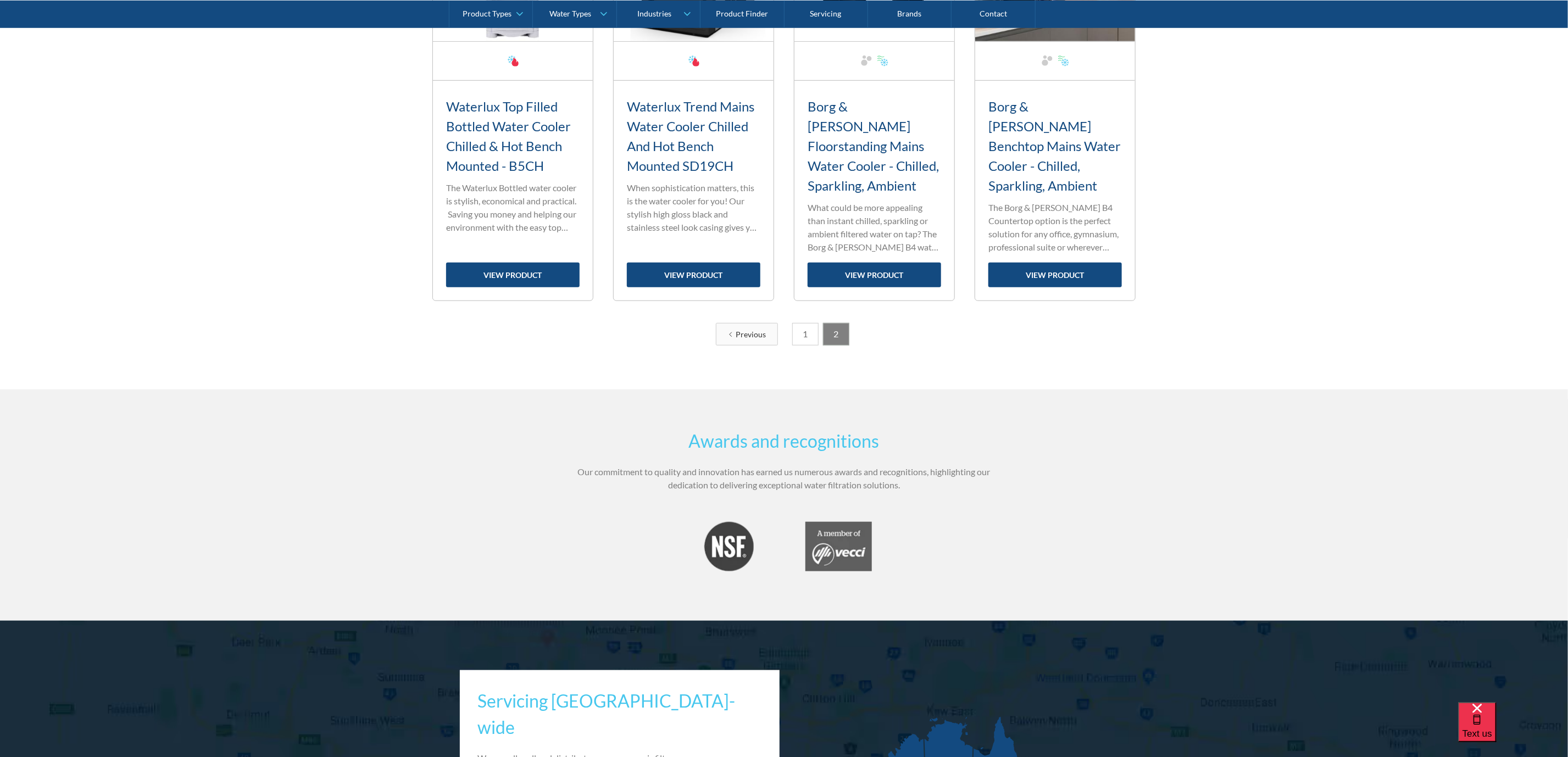
scroll to position [84, 0]
